Goal: Go to known website: Access a specific website the user already knows

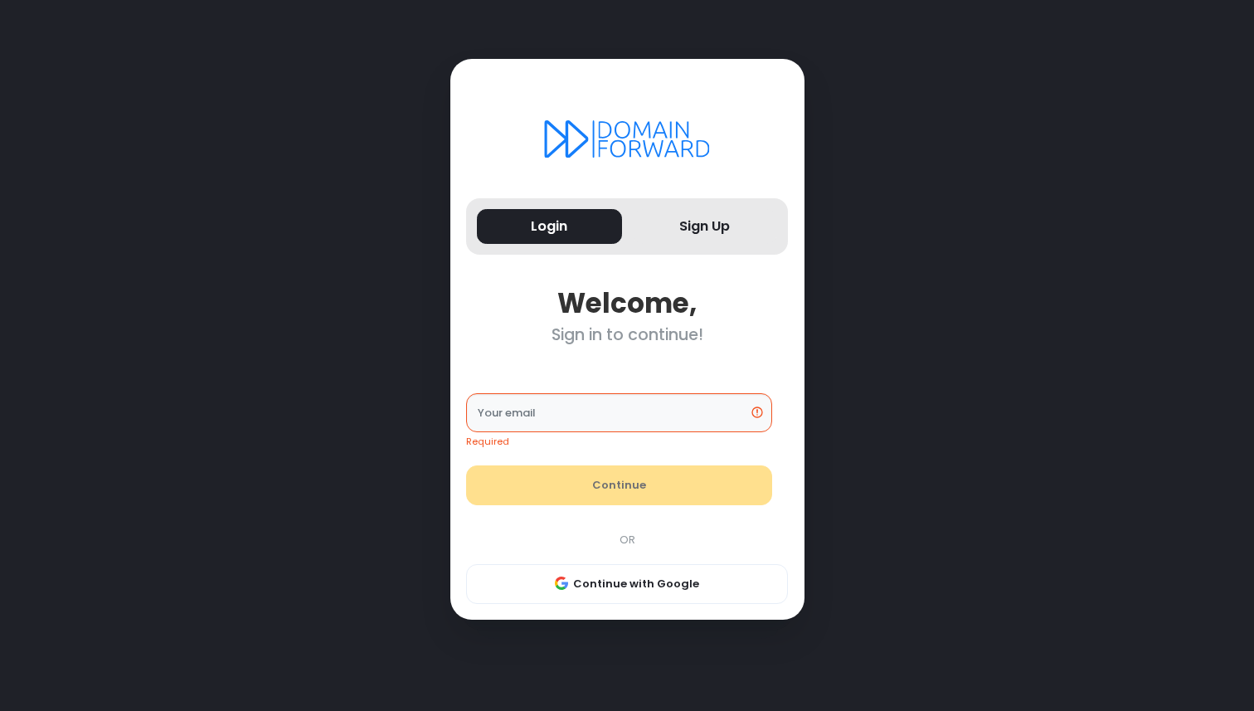
click at [605, 153] on icon at bounding box center [627, 138] width 166 height 37
